Goal: Task Accomplishment & Management: Use online tool/utility

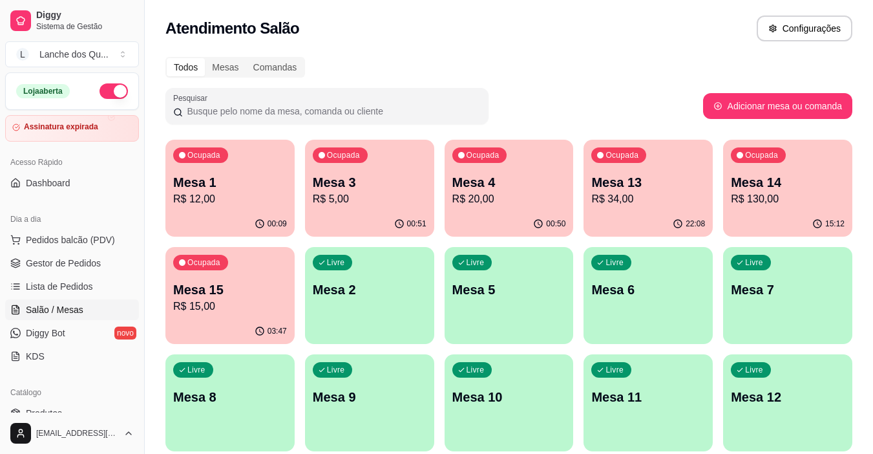
click at [366, 295] on p "Mesa 2" at bounding box center [370, 289] width 114 height 18
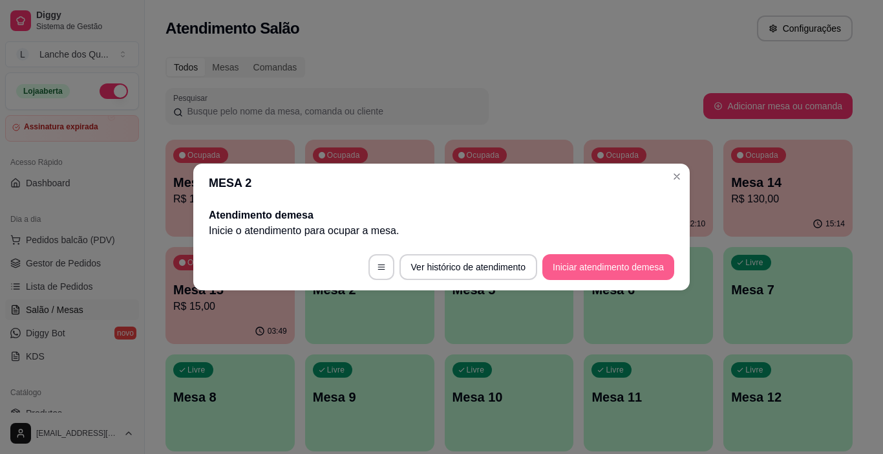
click at [608, 267] on button "Iniciar atendimento de mesa" at bounding box center [608, 267] width 132 height 26
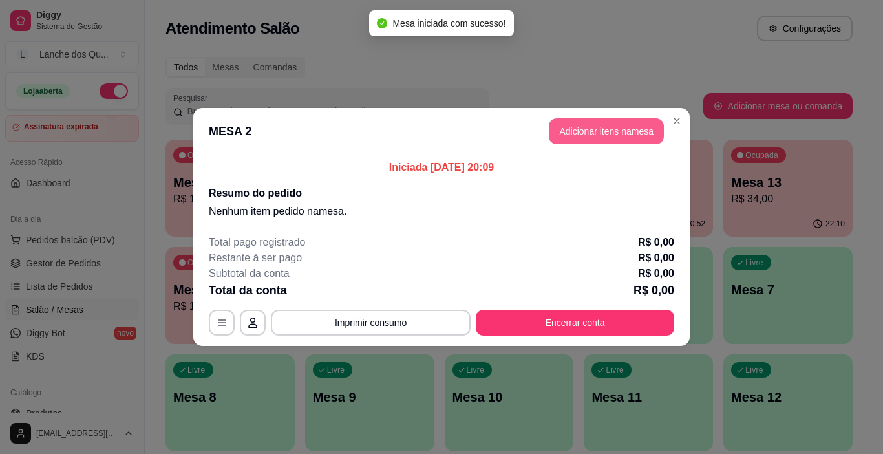
click at [591, 143] on button "Adicionar itens na mesa" at bounding box center [606, 131] width 115 height 26
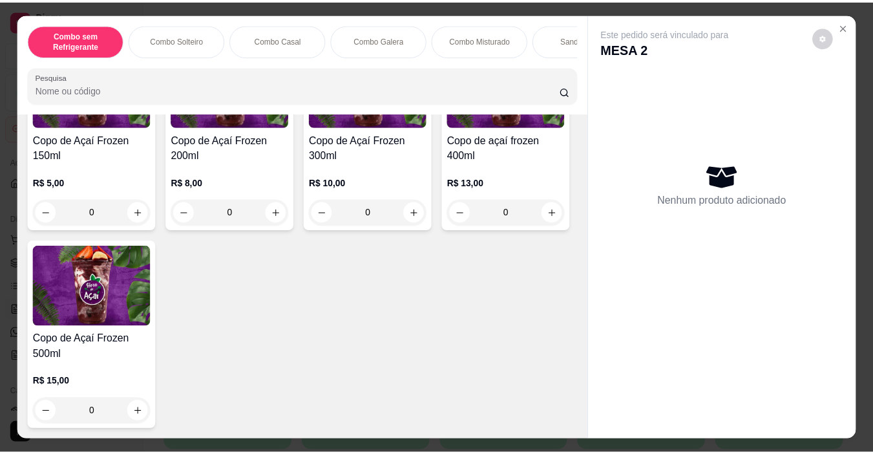
scroll to position [4070, 0]
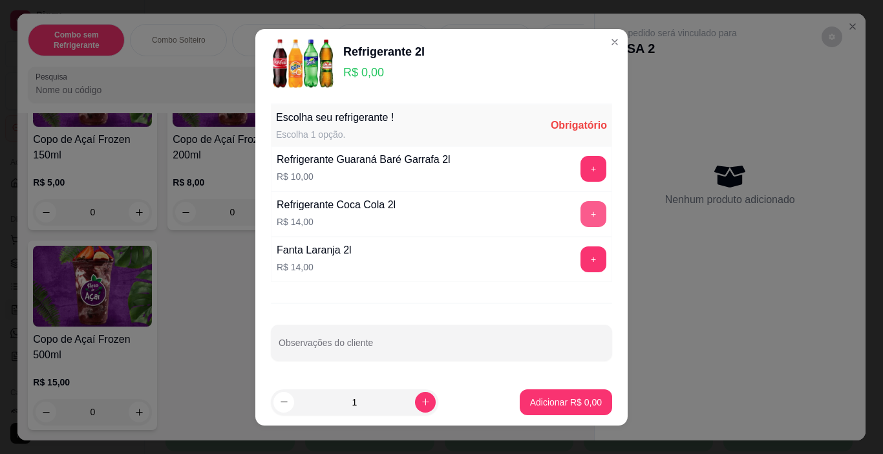
click at [583, 212] on button "+" at bounding box center [593, 214] width 26 height 26
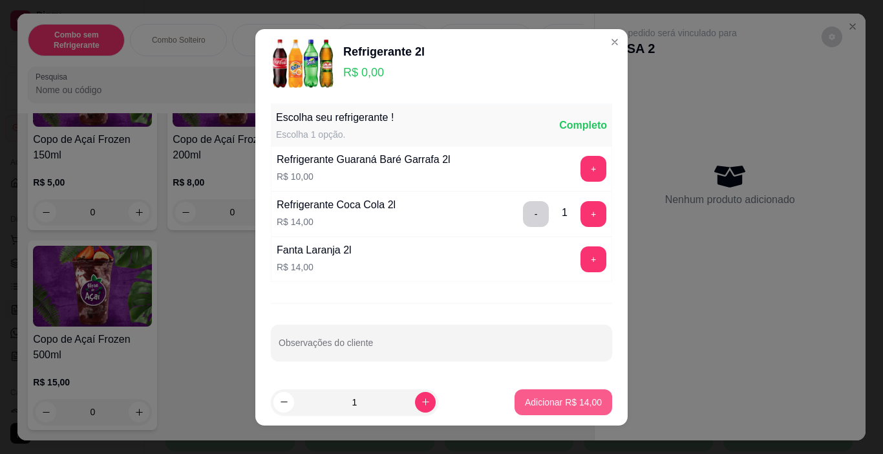
click at [565, 399] on p "Adicionar R$ 14,00" at bounding box center [563, 401] width 77 height 13
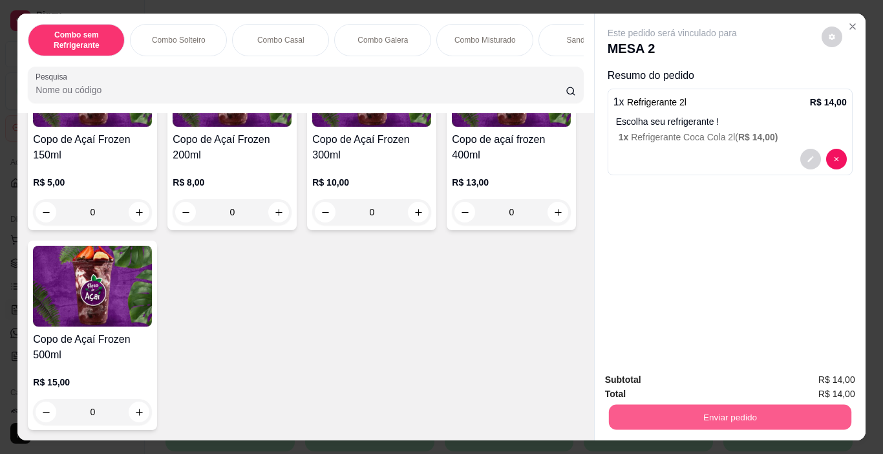
click at [694, 404] on button "Enviar pedido" at bounding box center [729, 416] width 242 height 25
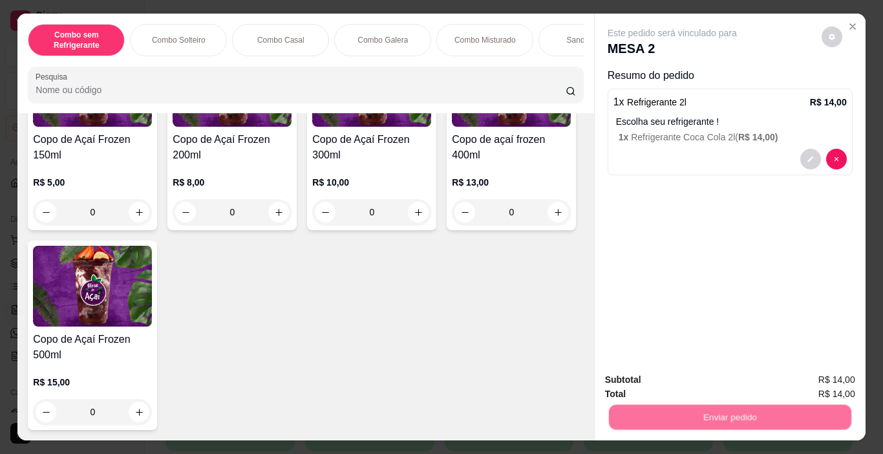
click at [698, 381] on button "Não registrar e enviar pedido" at bounding box center [687, 380] width 134 height 25
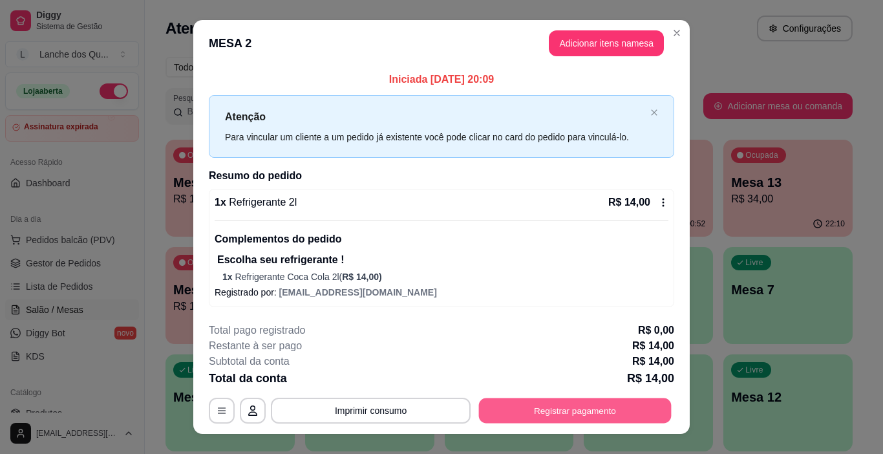
click at [555, 409] on button "Registrar pagamento" at bounding box center [575, 410] width 193 height 25
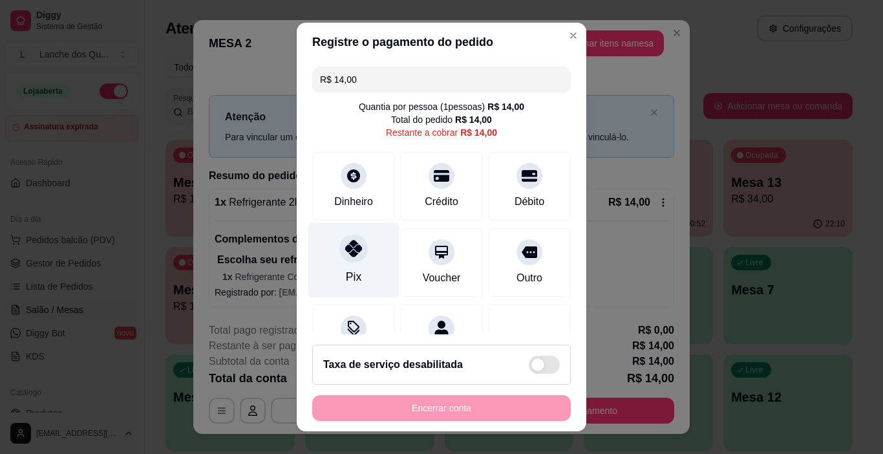
click at [345, 257] on div at bounding box center [353, 249] width 28 height 28
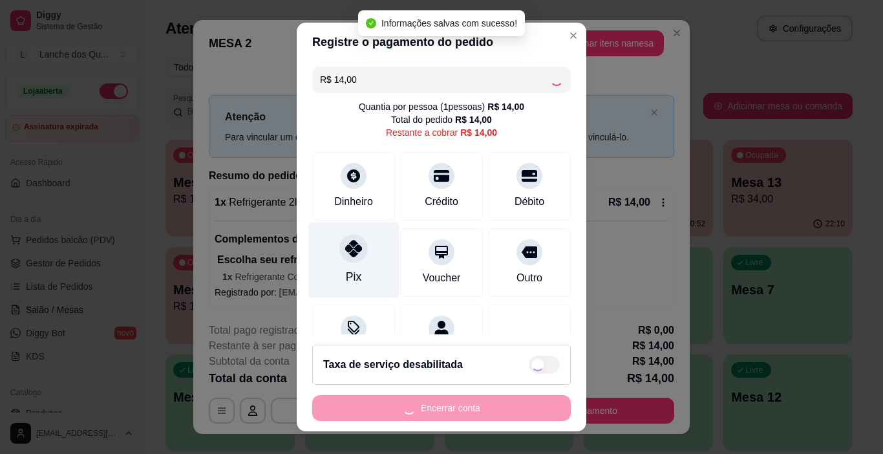
type input "R$ 0,00"
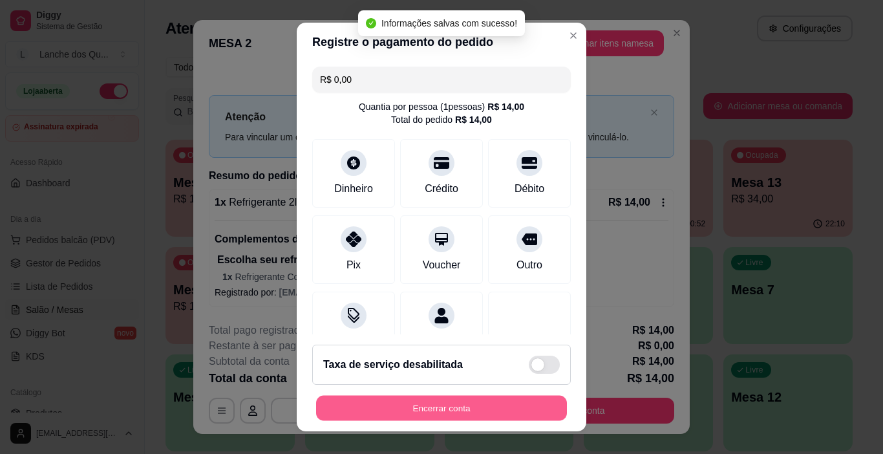
click at [422, 407] on button "Encerrar conta" at bounding box center [441, 407] width 251 height 25
